Goal: Task Accomplishment & Management: Use online tool/utility

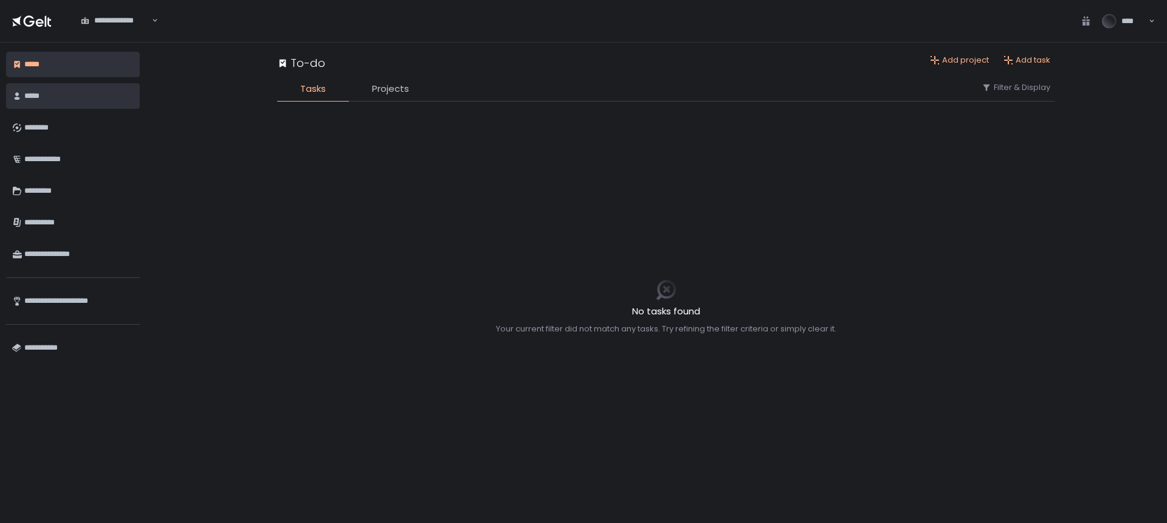
click at [45, 89] on div "*****" at bounding box center [78, 96] width 109 height 21
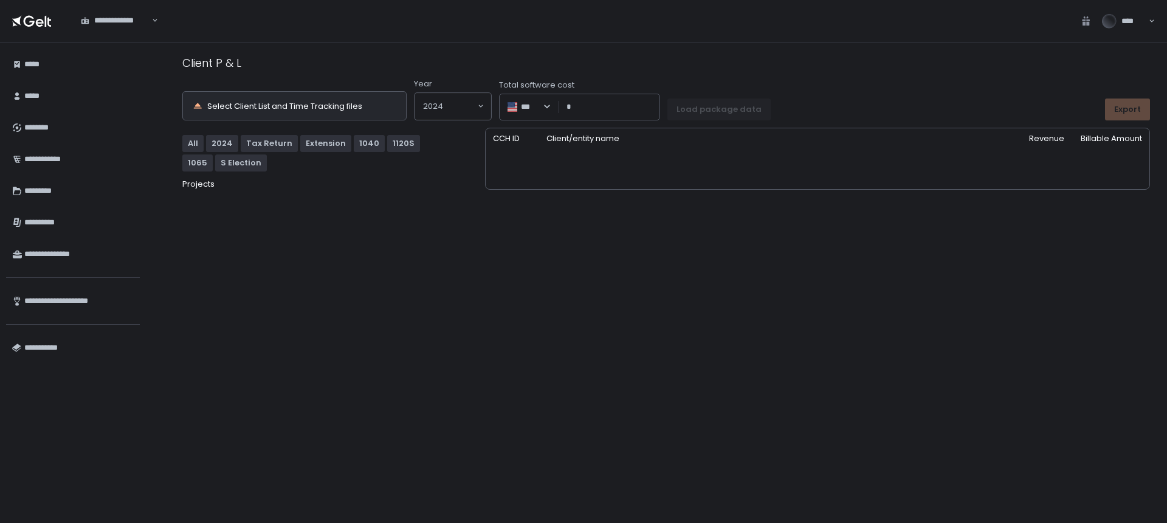
click at [319, 104] on div "Select Client List and Time Tracking files" at bounding box center [284, 106] width 155 height 8
click at [300, 102] on div "Select Client List and Time Tracking files" at bounding box center [284, 106] width 155 height 8
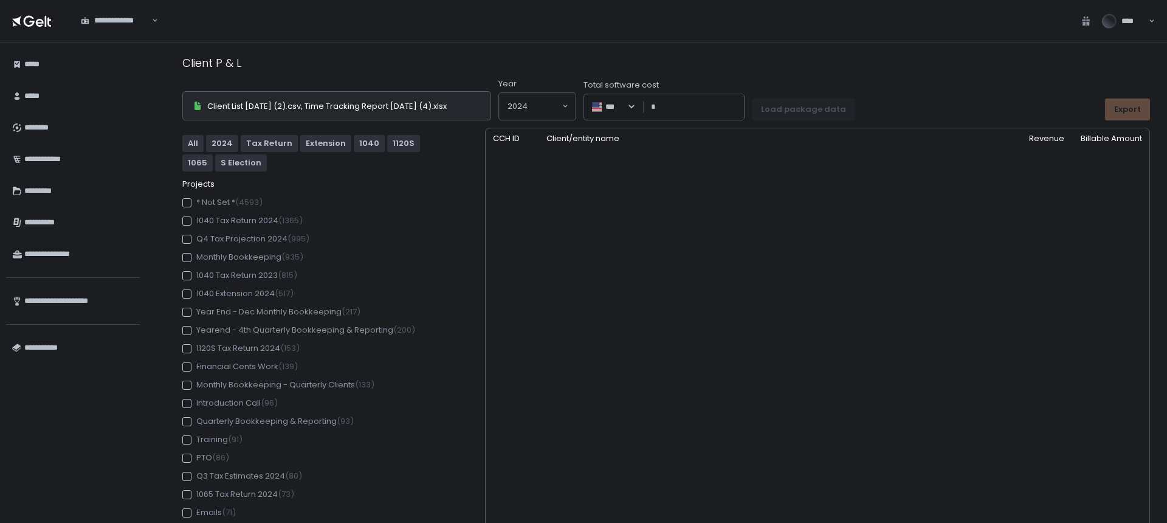
click at [187, 222] on div at bounding box center [186, 220] width 9 height 9
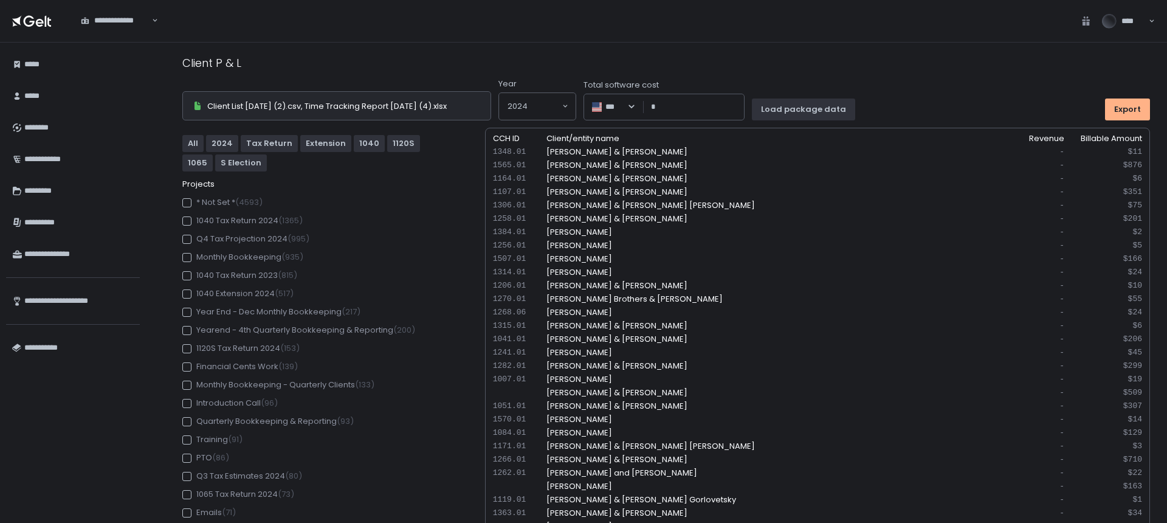
click at [730, 108] on input "Total software cost" at bounding box center [697, 107] width 79 height 12
type input "******"
click at [837, 109] on div "Load package data" at bounding box center [803, 109] width 85 height 11
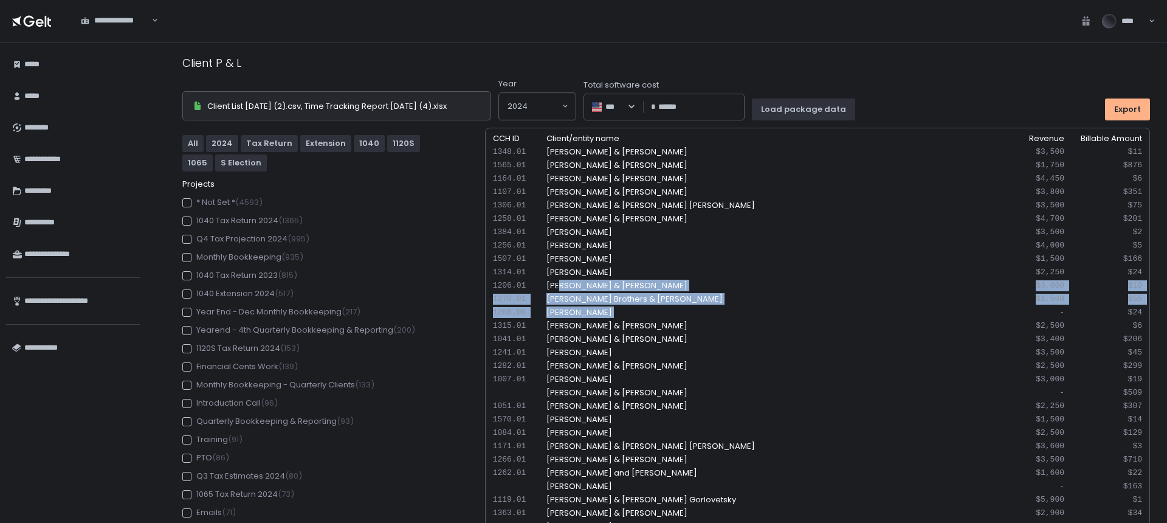
drag, startPoint x: 557, startPoint y: 288, endPoint x: 1055, endPoint y: 307, distance: 497.6
click at [1053, 303] on div "$1,500" at bounding box center [1027, 299] width 73 height 11
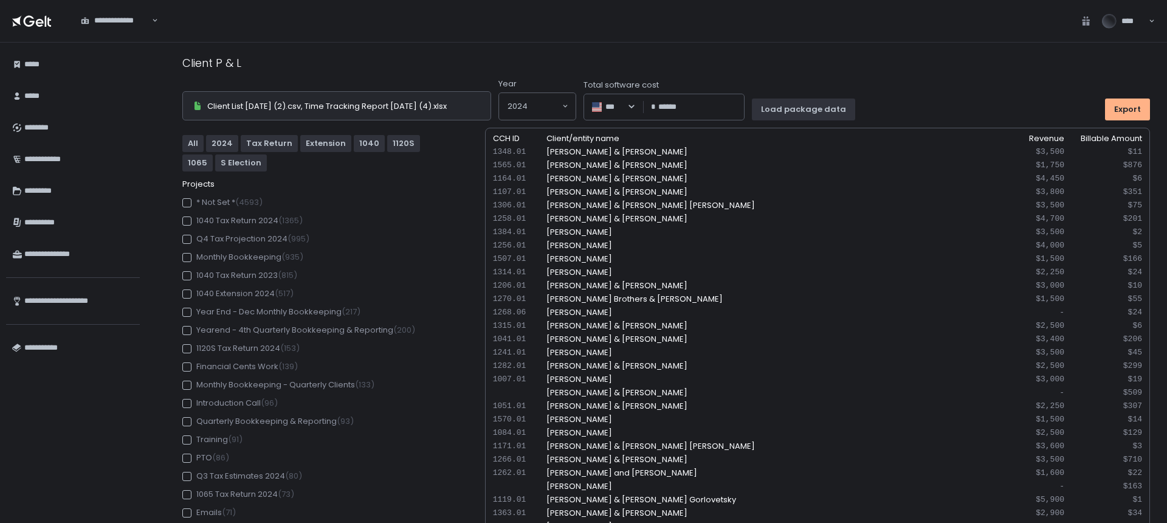
drag, startPoint x: 1063, startPoint y: 303, endPoint x: 1035, endPoint y: 305, distance: 28.0
drag, startPoint x: 1060, startPoint y: 302, endPoint x: 1036, endPoint y: 300, distance: 24.4
click at [1036, 307] on div "1270.01 [PERSON_NAME] Brothers & [PERSON_NAME] $1,500 $55" at bounding box center [817, 312] width 649 height 11
click at [1053, 302] on div "$1,500" at bounding box center [1027, 299] width 73 height 11
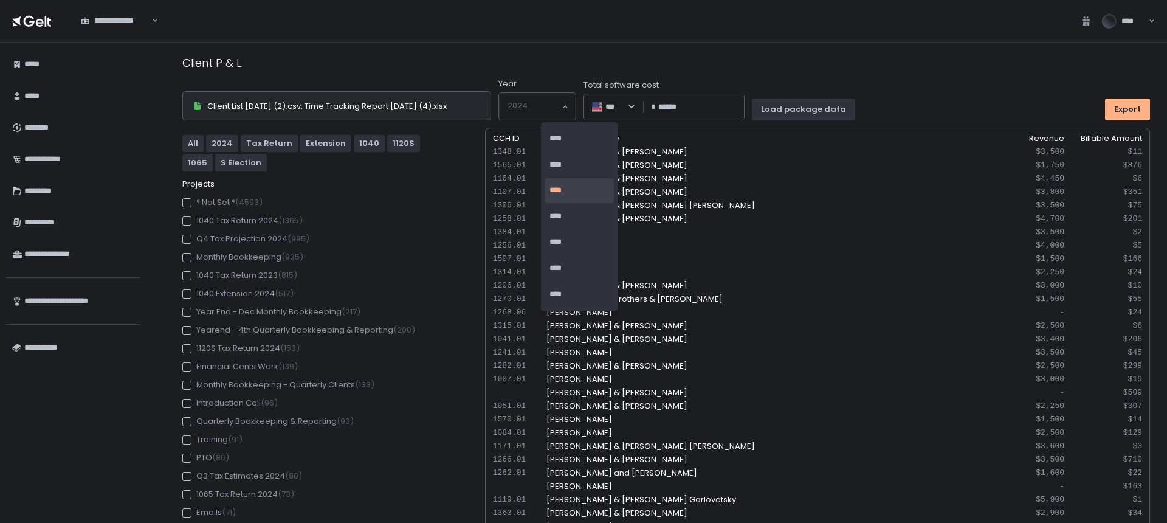
click at [561, 102] on input "Search for option" at bounding box center [534, 106] width 53 height 12
click at [576, 212] on li "****" at bounding box center [579, 216] width 69 height 25
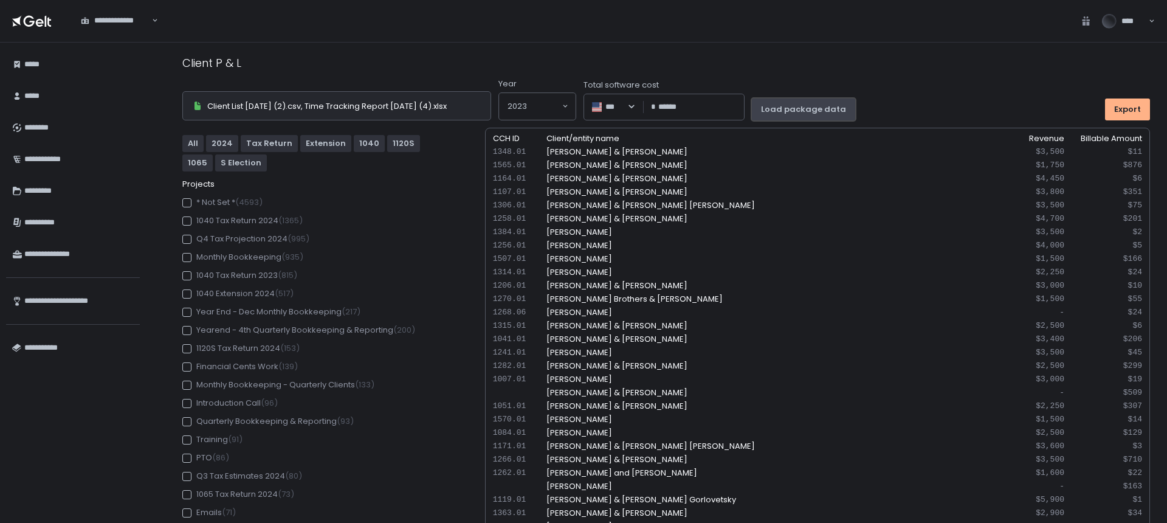
click at [838, 111] on div "Load package data" at bounding box center [803, 109] width 85 height 11
click at [561, 102] on input "Search for option" at bounding box center [544, 106] width 34 height 12
click at [962, 62] on h1 "Client P & L" at bounding box center [666, 63] width 968 height 16
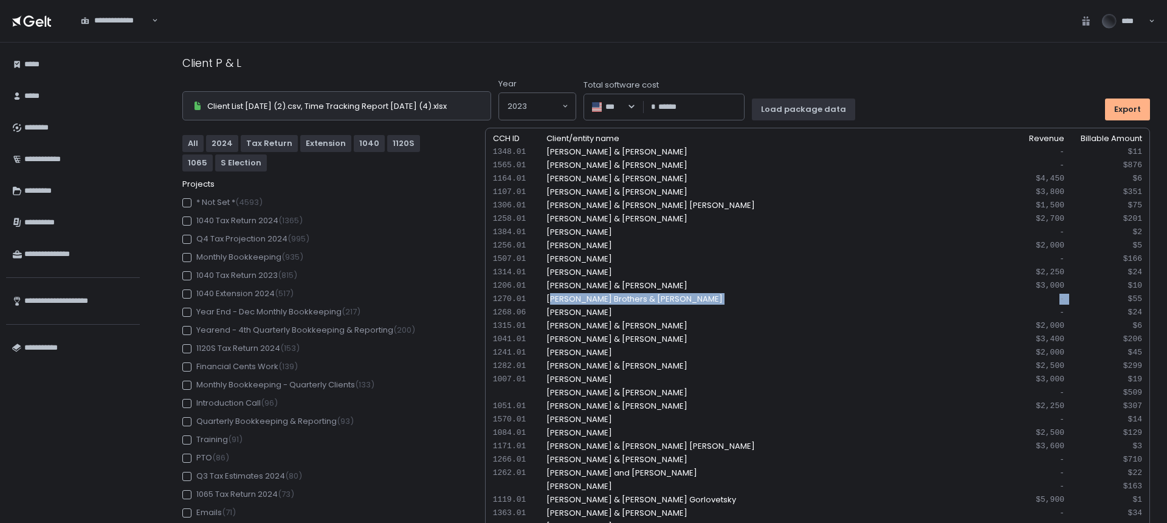
drag, startPoint x: 548, startPoint y: 295, endPoint x: 1067, endPoint y: 298, distance: 518.5
click at [1067, 307] on div "1270.01 [PERSON_NAME] Brothers & [PERSON_NAME] - $55" at bounding box center [817, 312] width 649 height 11
click at [1050, 304] on div "-" at bounding box center [1027, 299] width 73 height 11
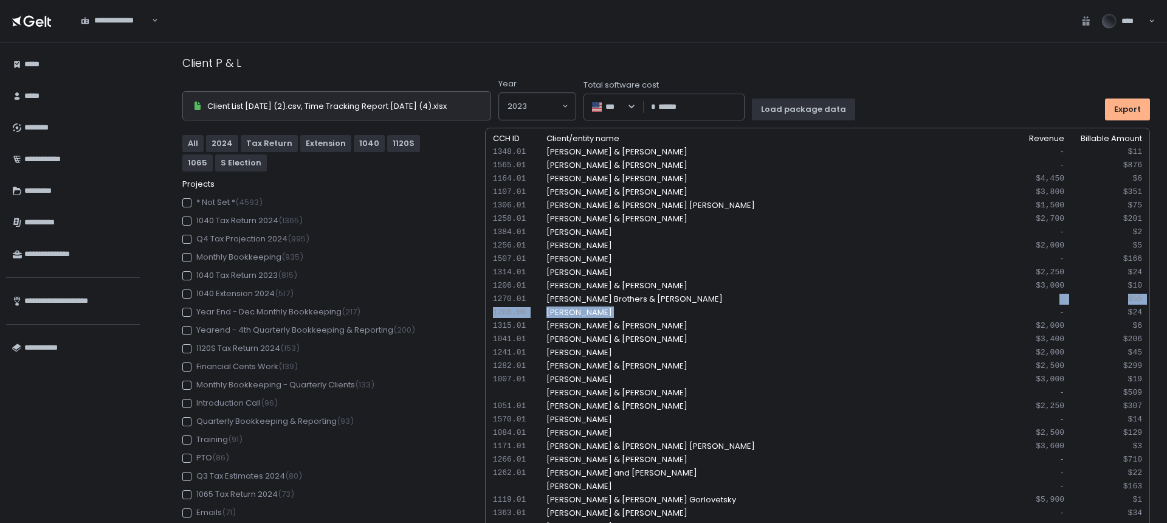
drag, startPoint x: 1059, startPoint y: 302, endPoint x: 1033, endPoint y: 306, distance: 26.4
click at [1083, 303] on div "$55" at bounding box center [1105, 299] width 73 height 11
click at [190, 219] on div at bounding box center [186, 220] width 9 height 9
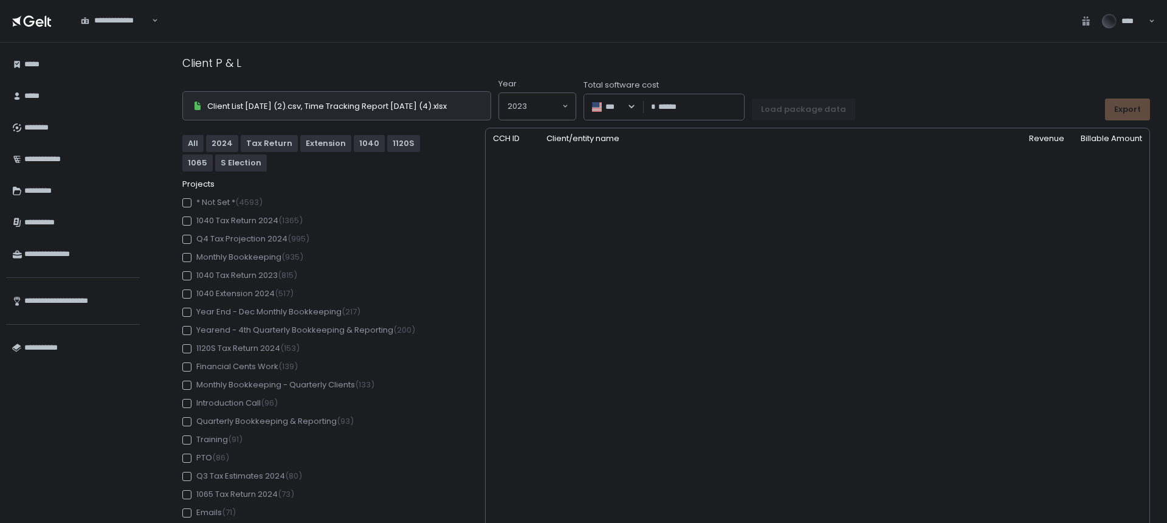
click at [184, 274] on div at bounding box center [186, 275] width 9 height 9
